Goal: Information Seeking & Learning: Find specific page/section

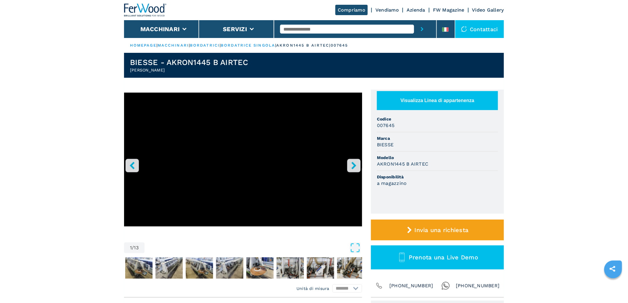
click at [356, 166] on icon "right-button" at bounding box center [354, 165] width 5 height 7
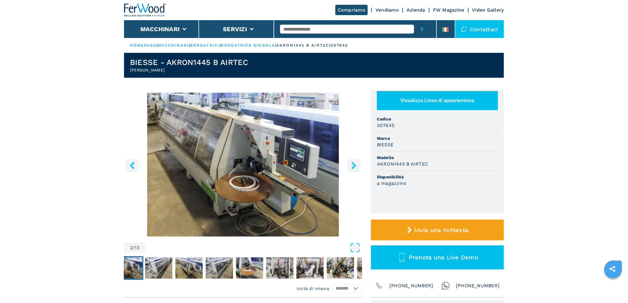
click at [356, 166] on icon "right-button" at bounding box center [353, 165] width 7 height 7
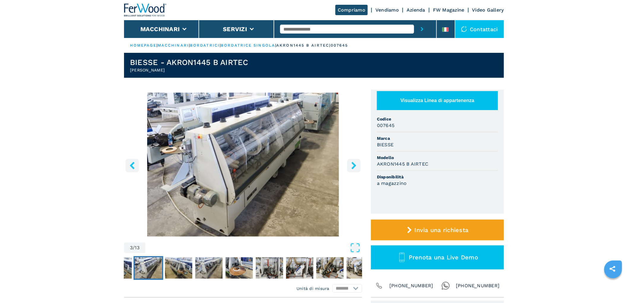
click at [356, 166] on icon "right-button" at bounding box center [353, 165] width 7 height 7
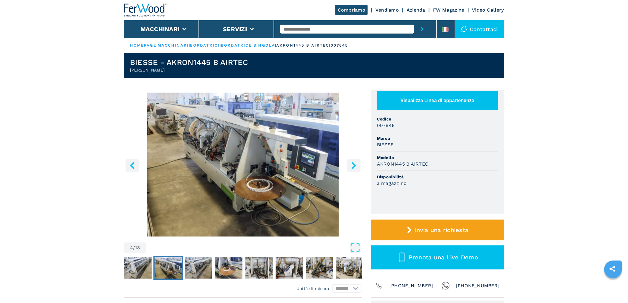
click at [356, 166] on icon "right-button" at bounding box center [353, 165] width 7 height 7
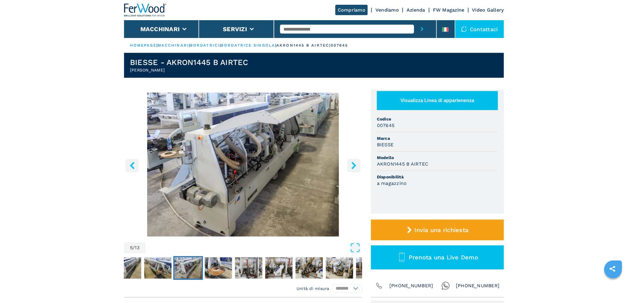
click at [356, 166] on icon "right-button" at bounding box center [353, 165] width 7 height 7
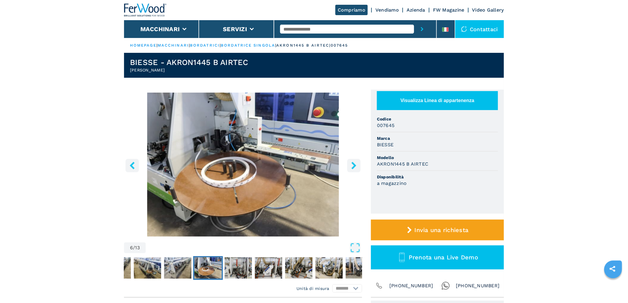
click at [356, 166] on icon "right-button" at bounding box center [353, 165] width 7 height 7
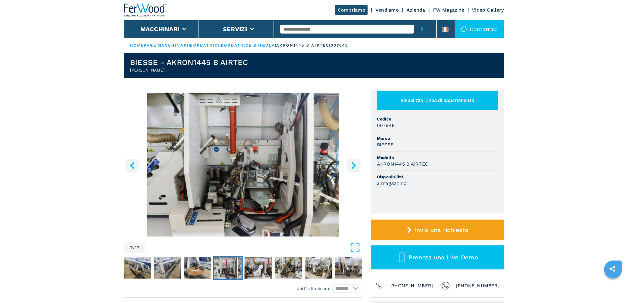
click at [356, 166] on icon "right-button" at bounding box center [353, 165] width 7 height 7
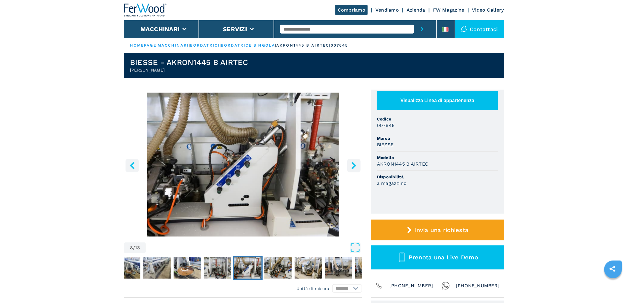
click at [356, 166] on icon "right-button" at bounding box center [353, 165] width 7 height 7
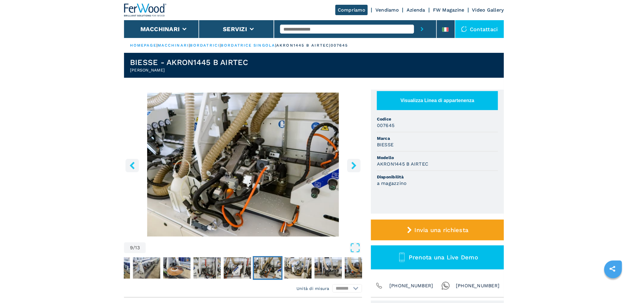
click at [356, 166] on icon "right-button" at bounding box center [353, 165] width 7 height 7
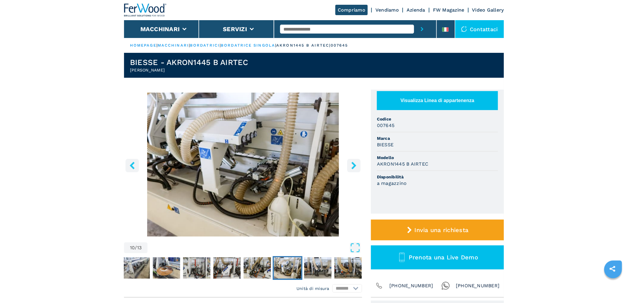
click at [356, 166] on icon "right-button" at bounding box center [353, 165] width 7 height 7
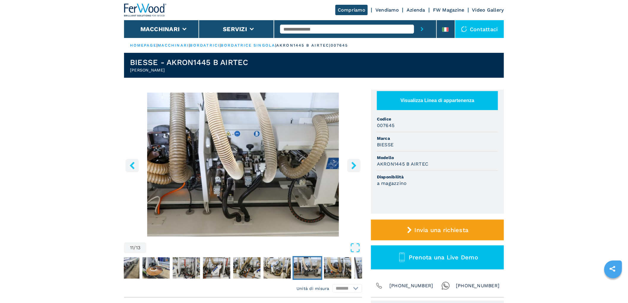
click at [356, 166] on icon "right-button" at bounding box center [353, 165] width 7 height 7
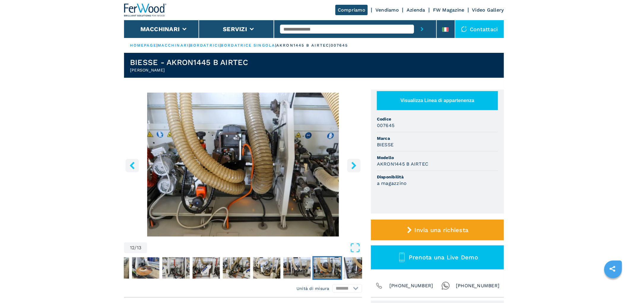
click at [356, 166] on icon "right-button" at bounding box center [353, 165] width 7 height 7
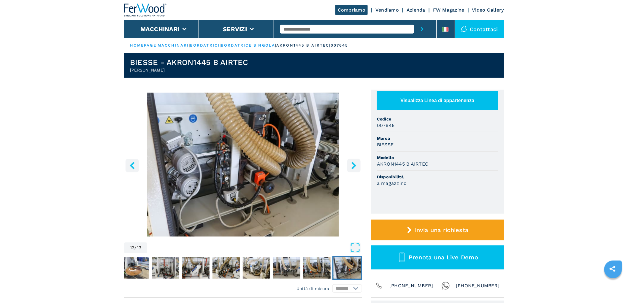
click at [353, 166] on icon "right-button" at bounding box center [353, 165] width 7 height 7
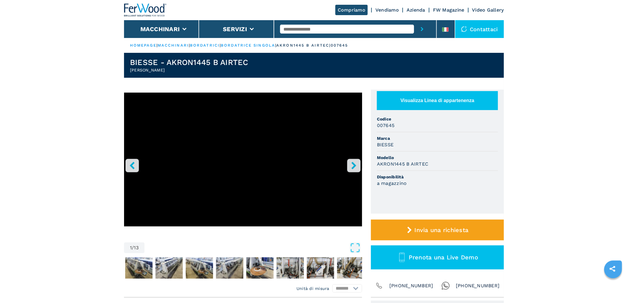
click at [353, 166] on icon "right-button" at bounding box center [353, 165] width 7 height 7
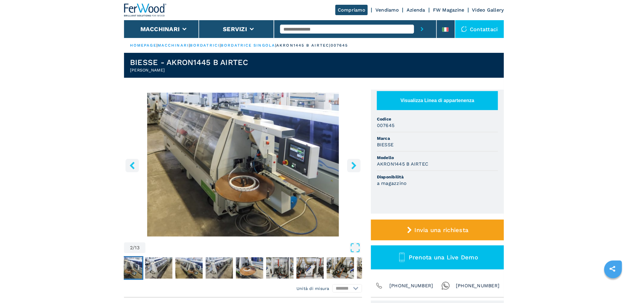
click at [299, 30] on input "text" at bounding box center [347, 29] width 134 height 9
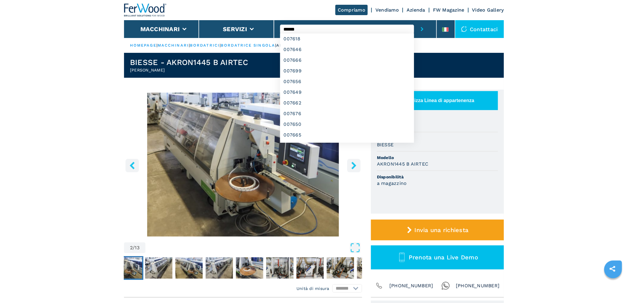
type input "******"
click at [414, 20] on button "submit-button" at bounding box center [422, 29] width 16 height 18
